Goal: Information Seeking & Learning: Learn about a topic

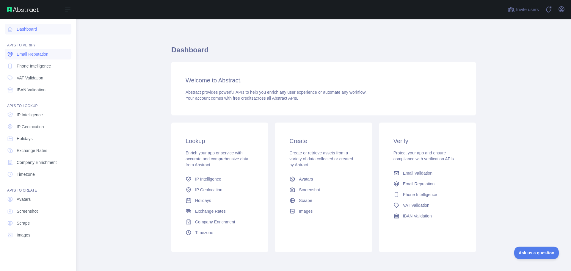
click at [29, 56] on span "Email Reputation" at bounding box center [33, 54] width 32 height 6
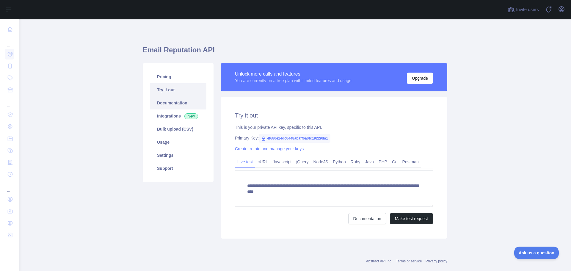
click at [177, 106] on link "Documentation" at bounding box center [178, 102] width 56 height 13
click at [174, 139] on link "Usage" at bounding box center [178, 142] width 56 height 13
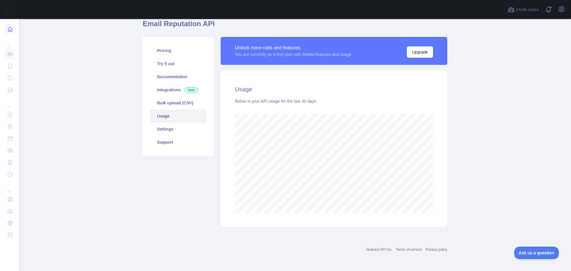
scroll to position [296963, 296725]
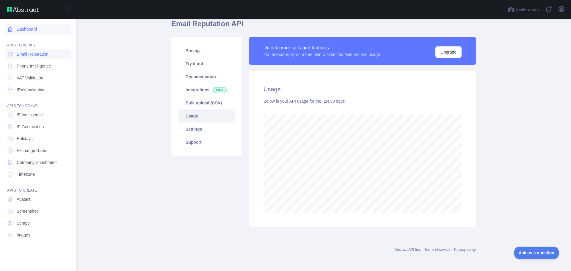
click at [10, 31] on icon at bounding box center [10, 29] width 4 height 4
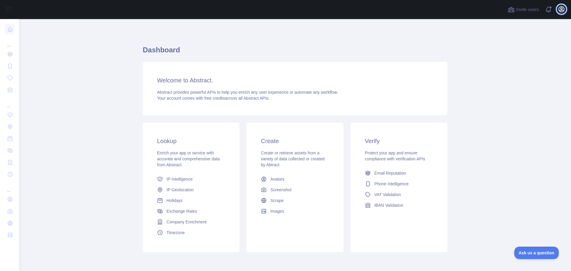
click at [557, 9] on button "Open user menu" at bounding box center [561, 9] width 10 height 10
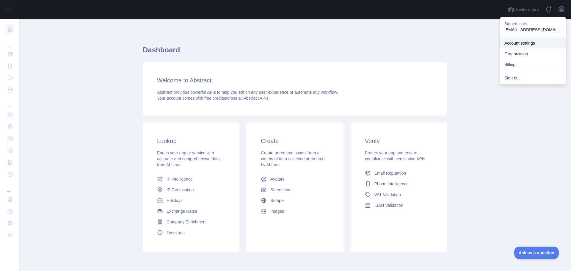
click at [512, 45] on link "Account settings" at bounding box center [532, 43] width 67 height 11
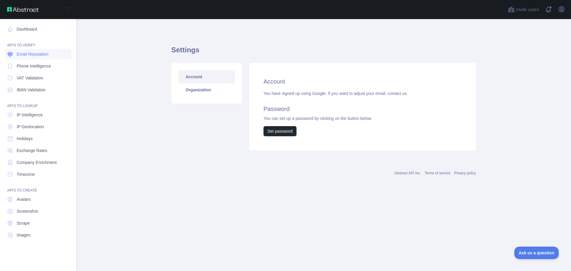
click at [31, 57] on span "Email Reputation" at bounding box center [33, 54] width 32 height 6
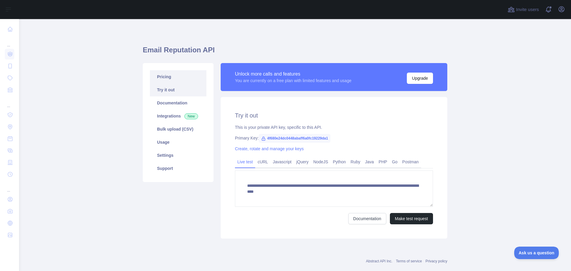
click at [183, 79] on link "Pricing" at bounding box center [178, 76] width 56 height 13
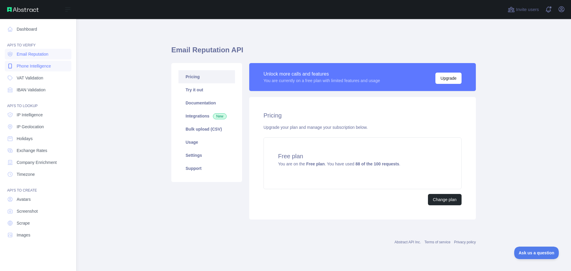
click at [34, 67] on span "Phone Intelligence" at bounding box center [34, 66] width 34 height 6
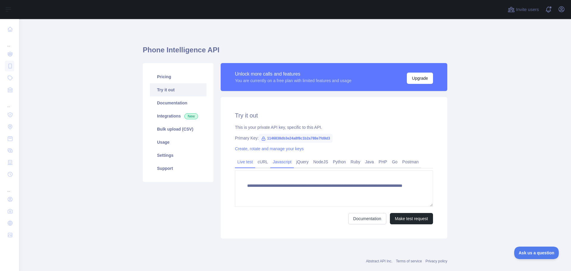
click at [273, 164] on link "Javascript" at bounding box center [281, 162] width 23 height 10
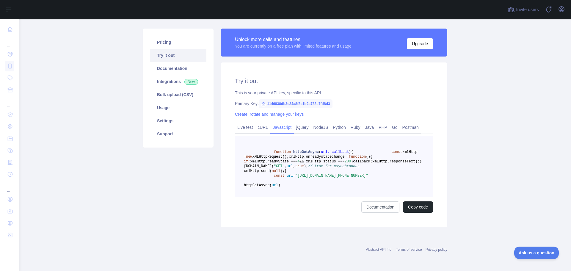
scroll to position [59, 0]
click at [405, 210] on button "Copy code" at bounding box center [418, 206] width 30 height 11
click at [246, 122] on link "Live test" at bounding box center [245, 127] width 20 height 10
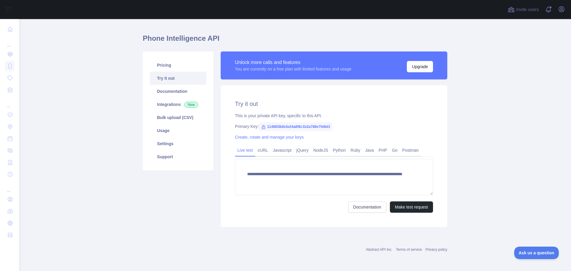
scroll to position [12, 0]
click at [400, 210] on button "Make test request" at bounding box center [411, 206] width 43 height 11
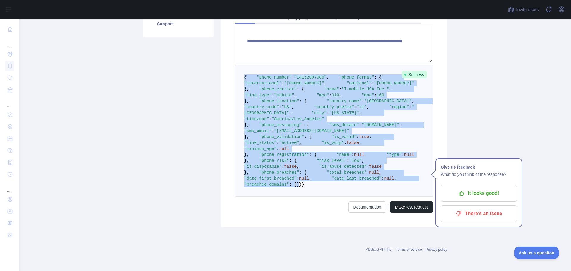
scroll to position [305, 0]
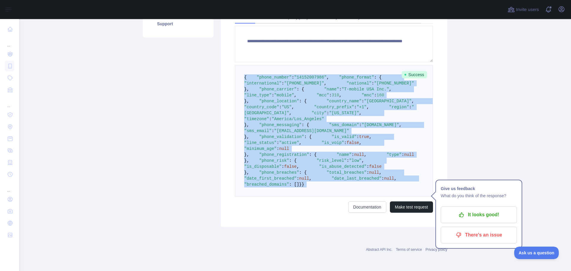
drag, startPoint x: 242, startPoint y: 151, endPoint x: 299, endPoint y: 192, distance: 70.5
click at [304, 204] on form "**********" at bounding box center [334, 119] width 198 height 187
copy code "{ "phone_number" : "[PHONE_NUMBER]" , "phone_format" : { "international" : "[PH…"
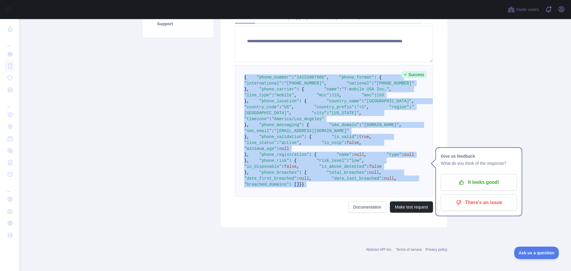
scroll to position [0, 0]
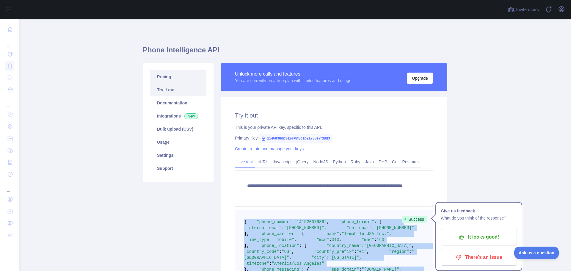
click at [168, 80] on link "Pricing" at bounding box center [178, 76] width 56 height 13
